Goal: Find contact information: Find contact information

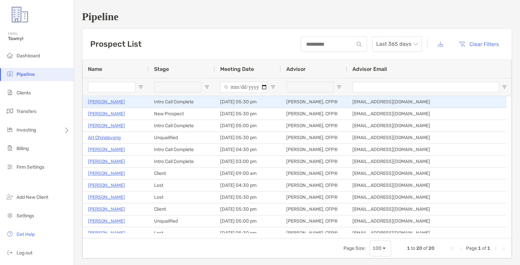
click at [118, 105] on p "[PERSON_NAME]" at bounding box center [106, 102] width 37 height 8
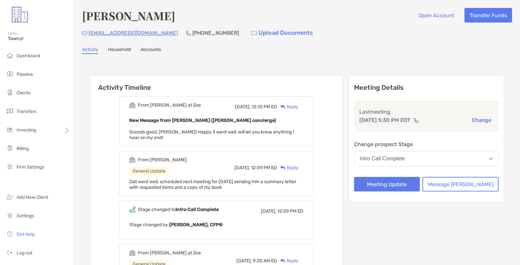
drag, startPoint x: 123, startPoint y: 33, endPoint x: 107, endPoint y: 41, distance: 17.4
click at [107, 41] on div "[PERSON_NAME] Open Account Transfer Funds [EMAIL_ADDRESS][DOMAIN_NAME] [PHONE_N…" at bounding box center [297, 222] width 446 height 444
drag, startPoint x: 151, startPoint y: 34, endPoint x: 89, endPoint y: 36, distance: 62.9
click at [89, 36] on div "[EMAIL_ADDRESS][DOMAIN_NAME] [PHONE_NUMBER] Upload Documents" at bounding box center [297, 33] width 430 height 14
copy p "[EMAIL_ADDRESS][DOMAIN_NAME]"
